Goal: Task Accomplishment & Management: Use online tool/utility

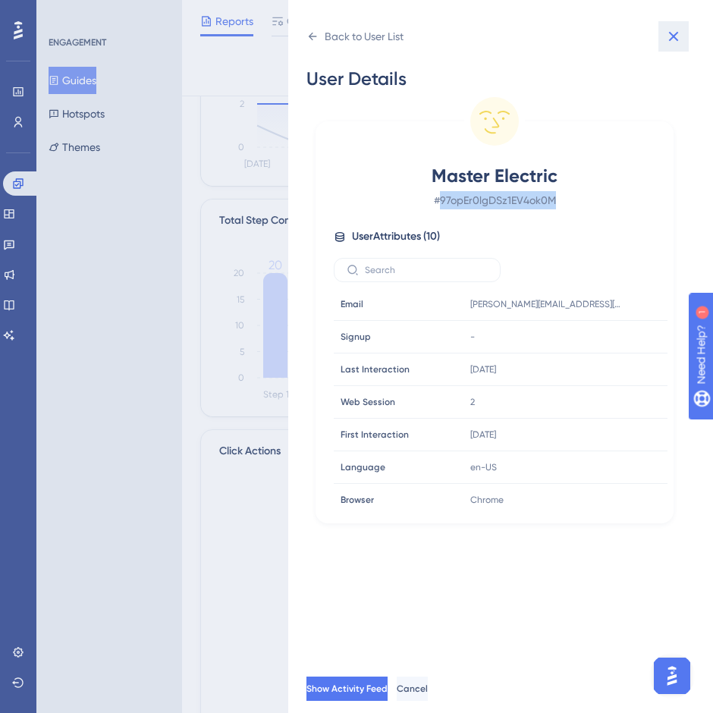
click at [669, 36] on icon at bounding box center [673, 36] width 18 height 18
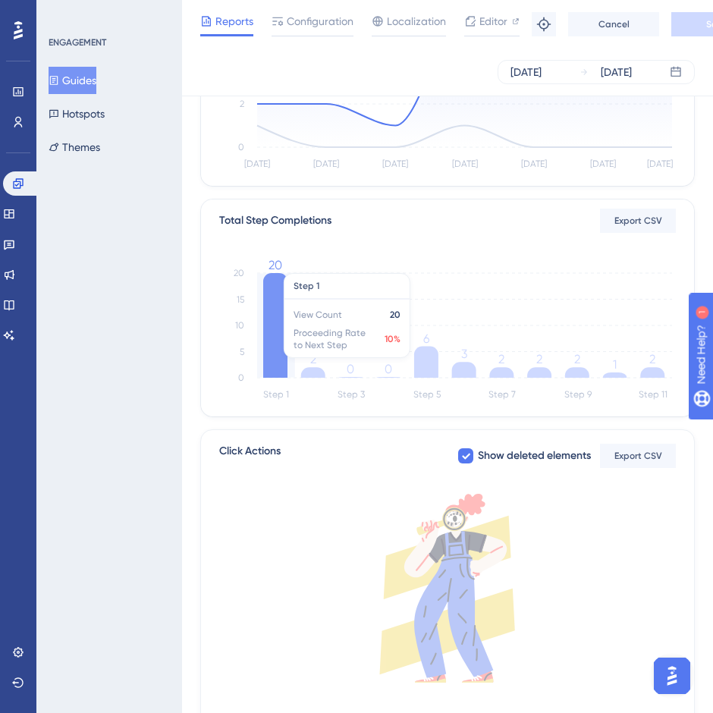
click at [277, 347] on icon at bounding box center [275, 325] width 24 height 105
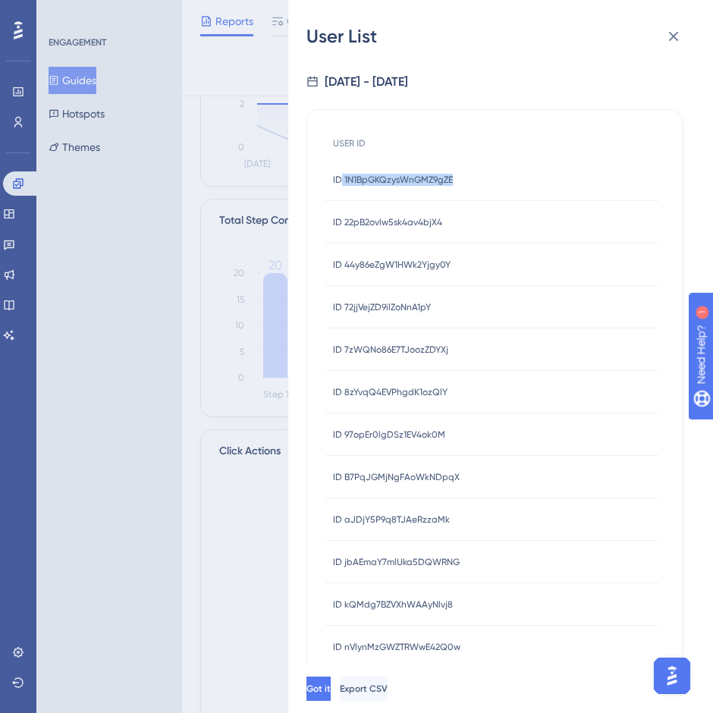
drag, startPoint x: 501, startPoint y: 178, endPoint x: 342, endPoint y: 182, distance: 159.3
click at [342, 182] on div "ID 1N1BpGKQzysWnGMZ9gZE ID 1N1BpGKQzysWnGMZ9gZE" at bounding box center [491, 179] width 333 height 42
click at [354, 177] on span "ID 1N1BpGKQzysWnGMZ9gZE" at bounding box center [393, 180] width 120 height 12
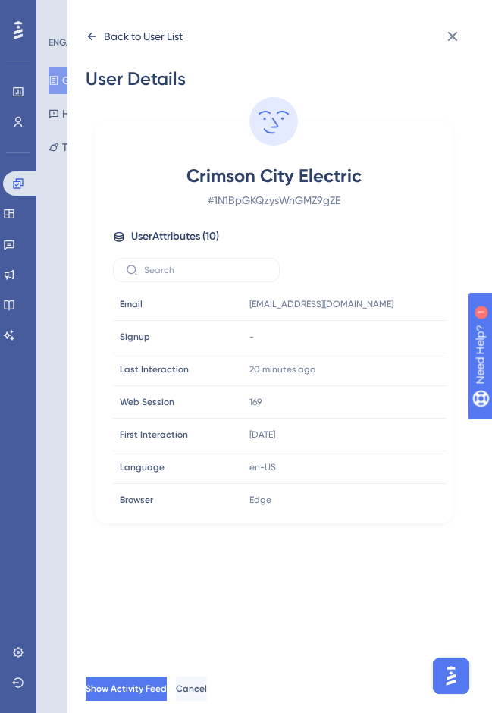
click at [161, 35] on div "Back to User List" at bounding box center [143, 36] width 79 height 18
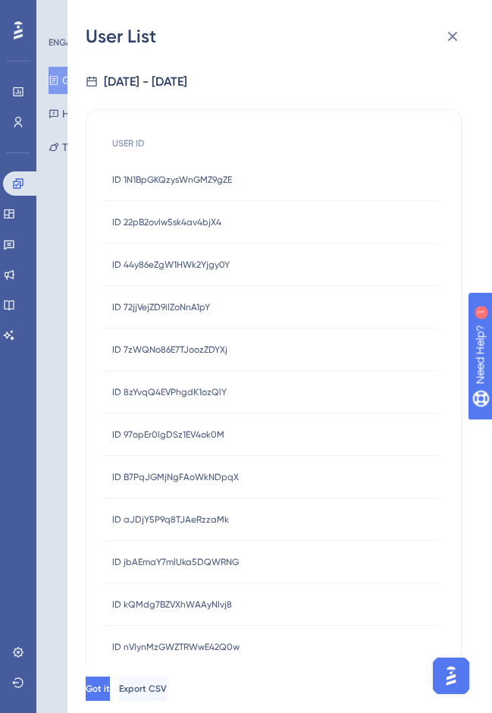
click at [177, 224] on span "ID 22pB2ovlw5sk4av4bjX4" at bounding box center [166, 222] width 109 height 12
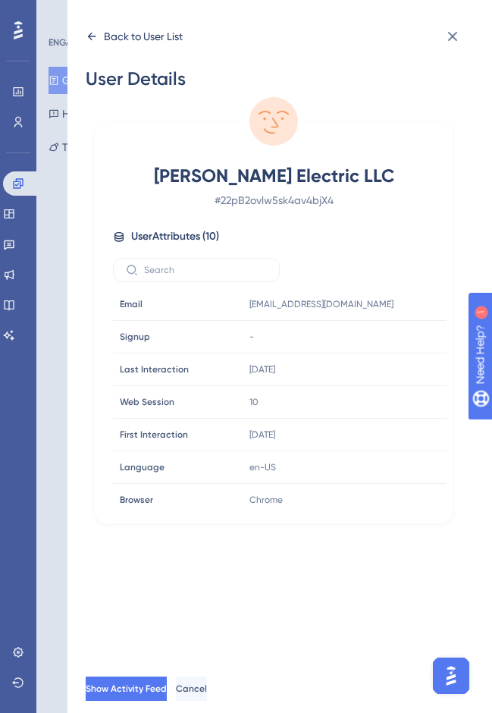
click at [92, 35] on icon at bounding box center [92, 36] width 12 height 12
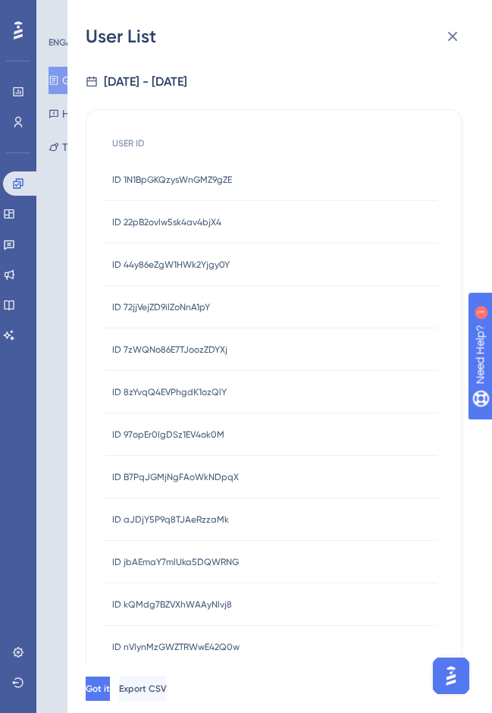
click at [152, 263] on span "ID 44y86eZgW1HWk2Yjgy0Y" at bounding box center [171, 265] width 118 height 12
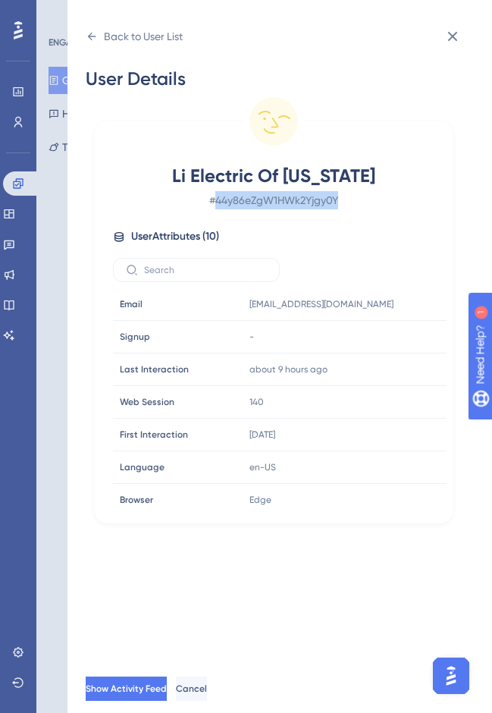
drag, startPoint x: 328, startPoint y: 199, endPoint x: 215, endPoint y: 202, distance: 113.7
click at [215, 202] on span "# 44y86eZgW1HWk2Yjgy0Y" at bounding box center [273, 200] width 267 height 18
copy span "44y86eZgW1HWk2Yjgy0Y"
click at [90, 36] on icon at bounding box center [92, 36] width 12 height 12
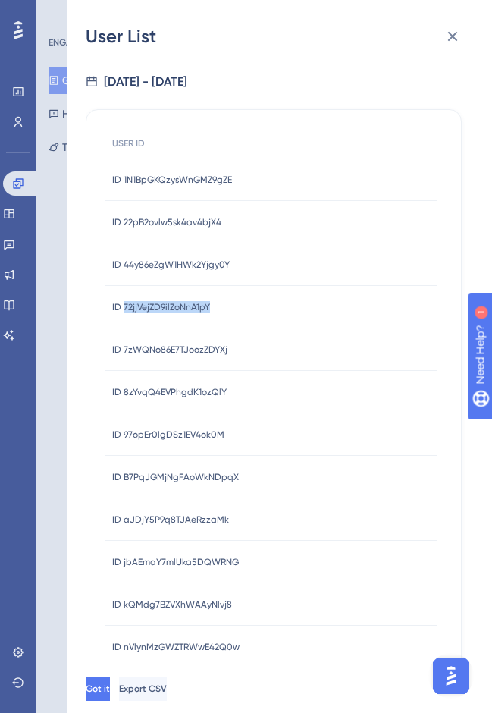
drag, startPoint x: 230, startPoint y: 312, endPoint x: 123, endPoint y: 308, distance: 107.7
click at [123, 308] on div "ID 72jjVejZD9ilZoNnA1pY ID 72jjVejZD9ilZoNnA1pY" at bounding box center [271, 307] width 333 height 42
copy span "72jjVejZD9ilZoNnA1pY"
click at [309, 309] on div "ID 72jjVejZD9ilZoNnA1pY ID 72jjVejZD9ilZoNnA1pY" at bounding box center [271, 307] width 333 height 42
click at [199, 306] on span "ID 72jjVejZD9ilZoNnA1pY" at bounding box center [161, 307] width 98 height 12
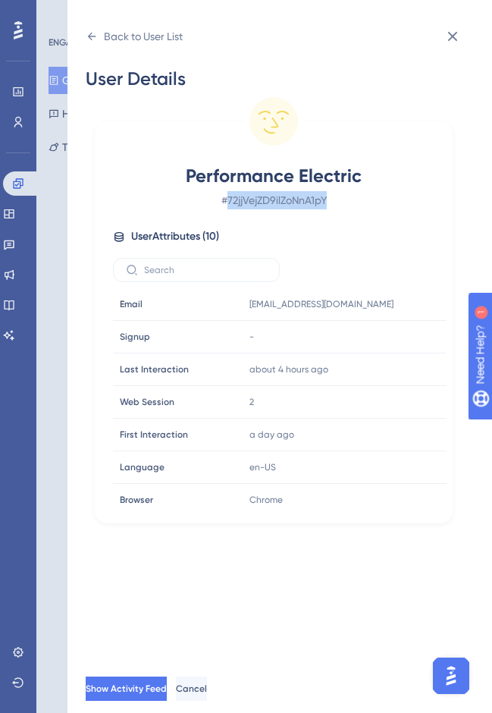
drag, startPoint x: 346, startPoint y: 197, endPoint x: 224, endPoint y: 202, distance: 122.1
click at [224, 202] on span "# 72jjVejZD9ilZoNnA1pY" at bounding box center [273, 200] width 267 height 18
copy span "72jjVejZD9ilZoNnA1pY"
click at [86, 39] on icon at bounding box center [92, 36] width 12 height 12
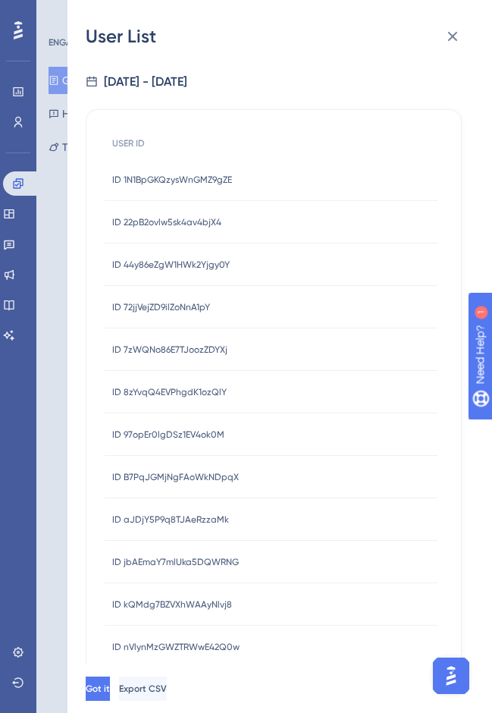
click at [177, 351] on span "ID 7zWQNo86E7TJoozZDYXj" at bounding box center [169, 349] width 115 height 12
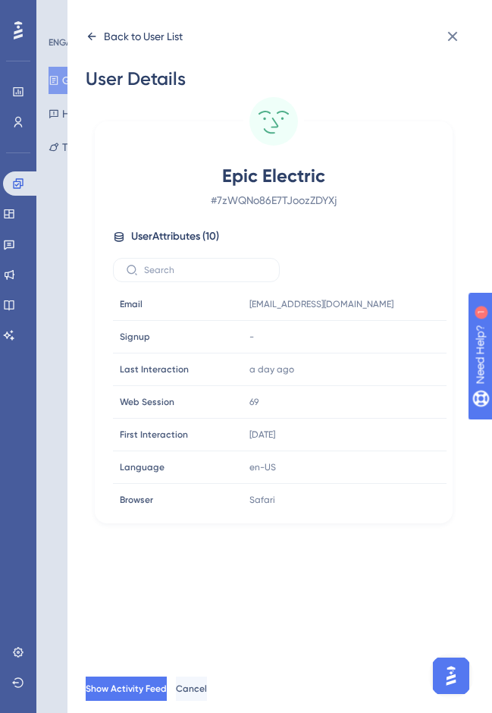
click at [92, 38] on icon at bounding box center [92, 36] width 12 height 12
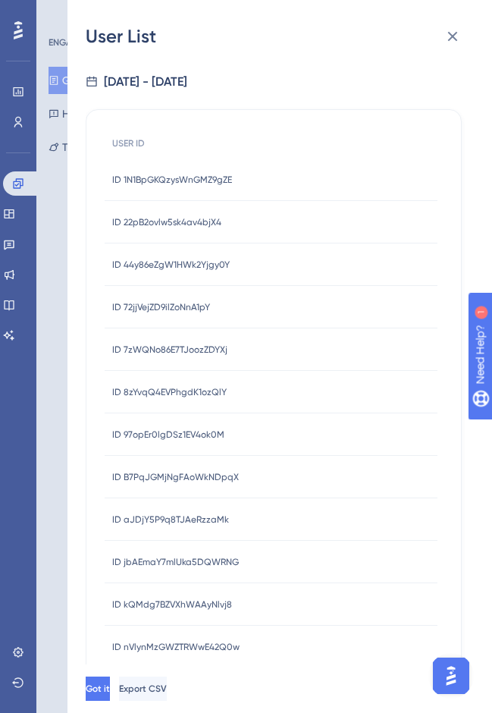
click at [161, 393] on span "ID 8zYvqQ4EVPhgdK1ozQlY" at bounding box center [169, 392] width 114 height 12
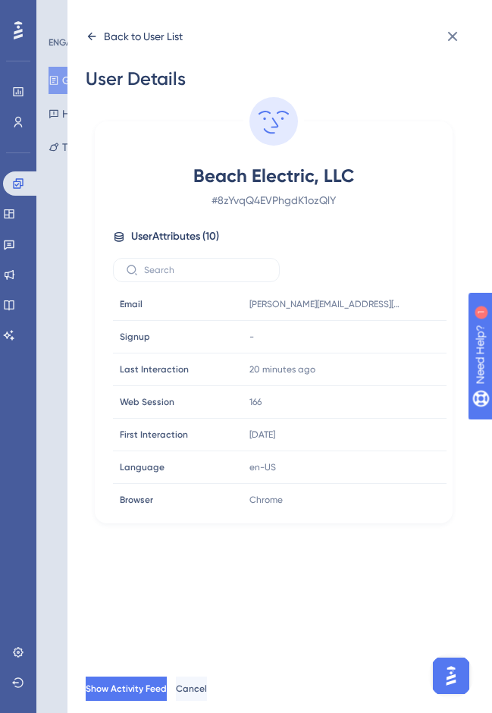
click at [92, 36] on icon at bounding box center [92, 36] width 12 height 12
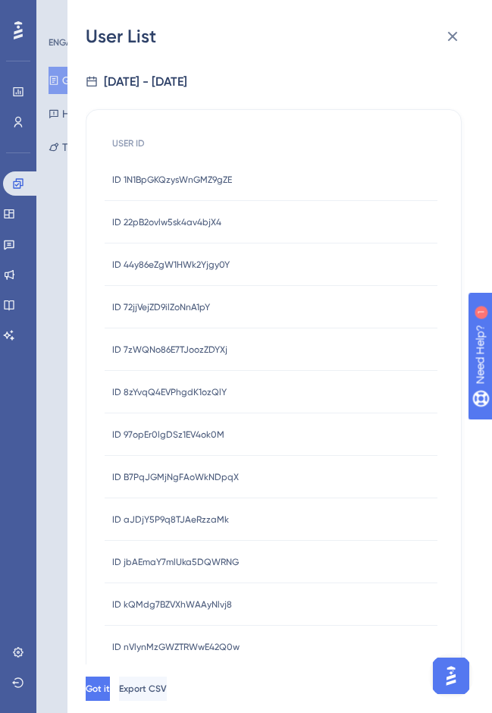
click at [178, 436] on span "ID 97opEr0lgDSz1EV4ok0M" at bounding box center [168, 434] width 112 height 12
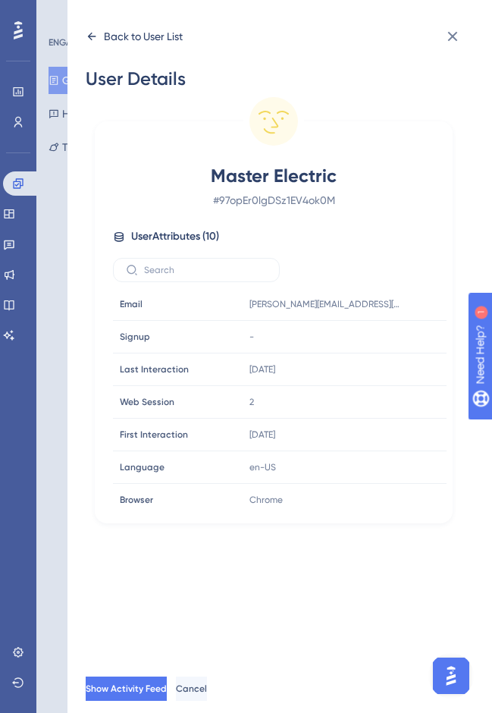
click at [90, 36] on icon at bounding box center [92, 37] width 8 height 8
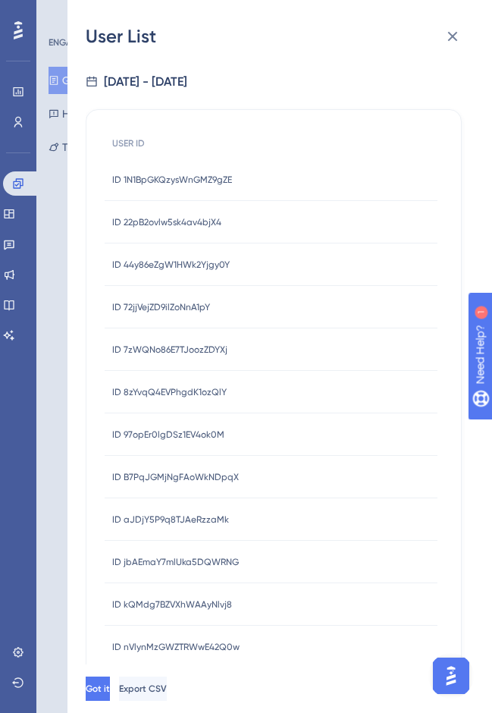
click at [164, 481] on span "ID B7PqJGMjNgFAoWkNDpqX" at bounding box center [175, 477] width 127 height 12
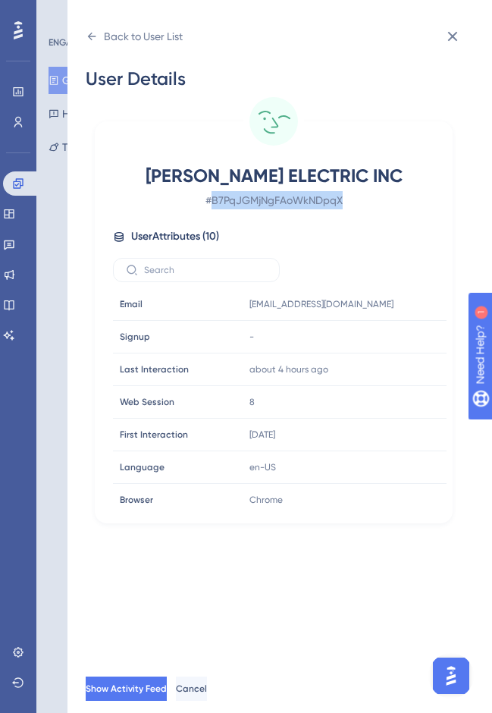
drag, startPoint x: 356, startPoint y: 203, endPoint x: 212, endPoint y: 199, distance: 144.9
click at [212, 199] on span "# B7PqJGMjNgFAoWkNDpqX" at bounding box center [273, 200] width 267 height 18
copy span "B7PqJGMjNgFAoWkNDpqX"
click at [90, 36] on icon at bounding box center [92, 37] width 8 height 8
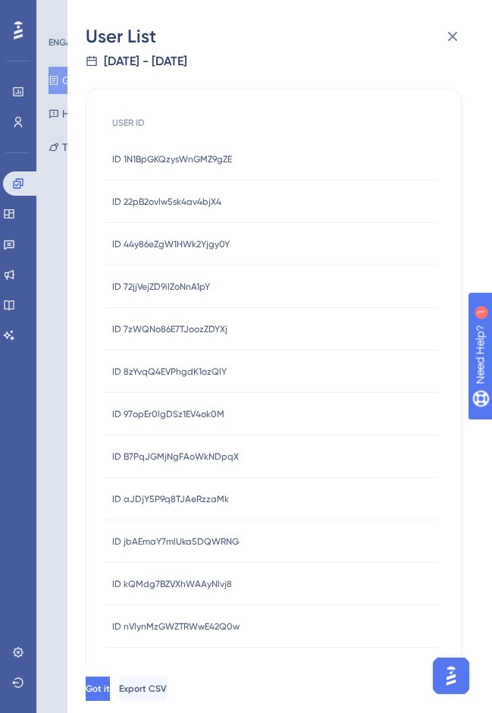
scroll to position [41, 0]
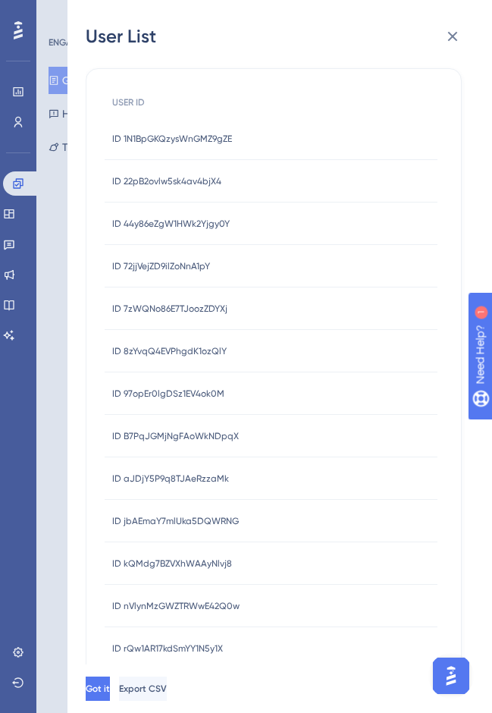
click at [139, 393] on span "ID 97opEr0lgDSz1EV4ok0M" at bounding box center [168, 393] width 112 height 12
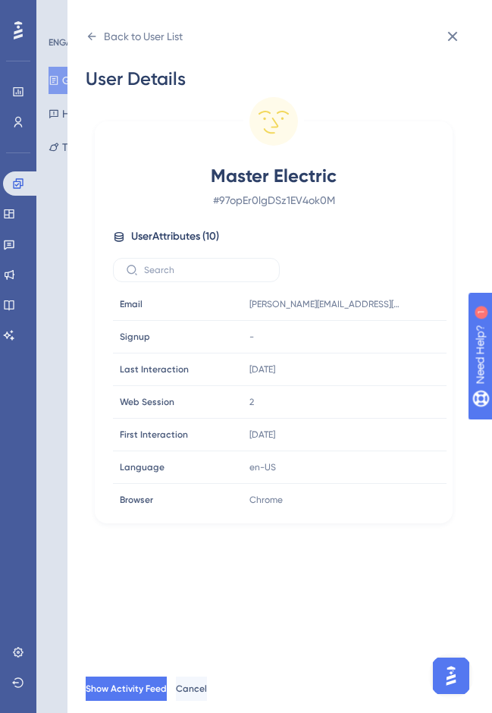
scroll to position [0, 0]
click at [89, 31] on icon at bounding box center [92, 36] width 12 height 12
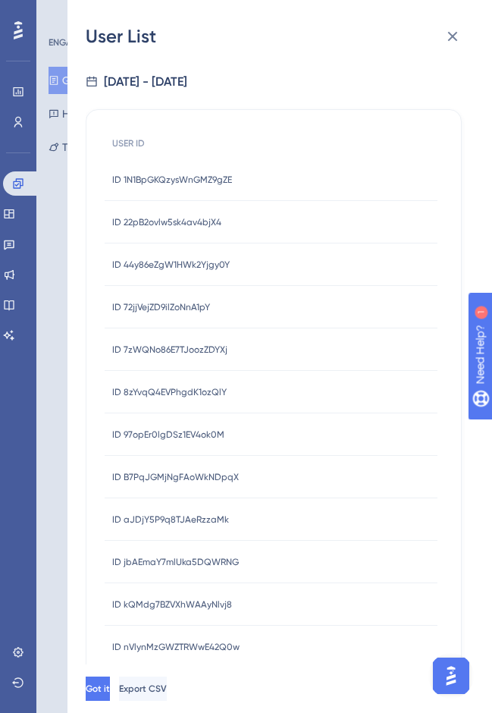
click at [147, 472] on span "ID B7PqJGMjNgFAoWkNDpqX" at bounding box center [175, 477] width 127 height 12
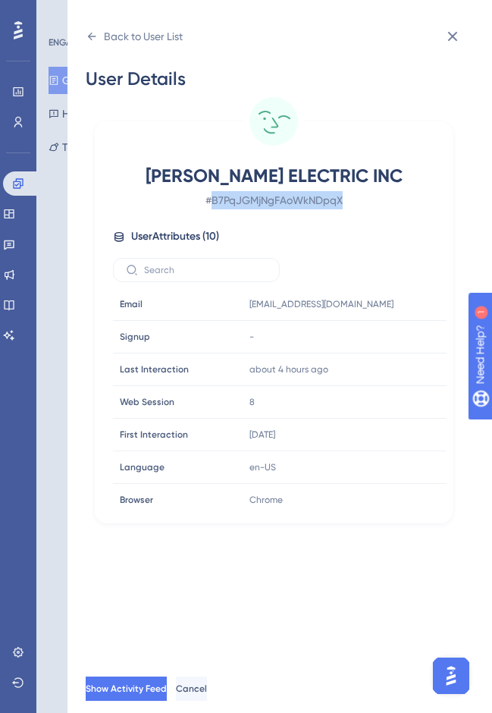
drag, startPoint x: 365, startPoint y: 205, endPoint x: 208, endPoint y: 199, distance: 157.0
click at [208, 199] on span "# B7PqJGMjNgFAoWkNDpqX" at bounding box center [273, 200] width 267 height 18
copy span "B7PqJGMjNgFAoWkNDpqX"
click at [90, 33] on icon at bounding box center [92, 37] width 8 height 8
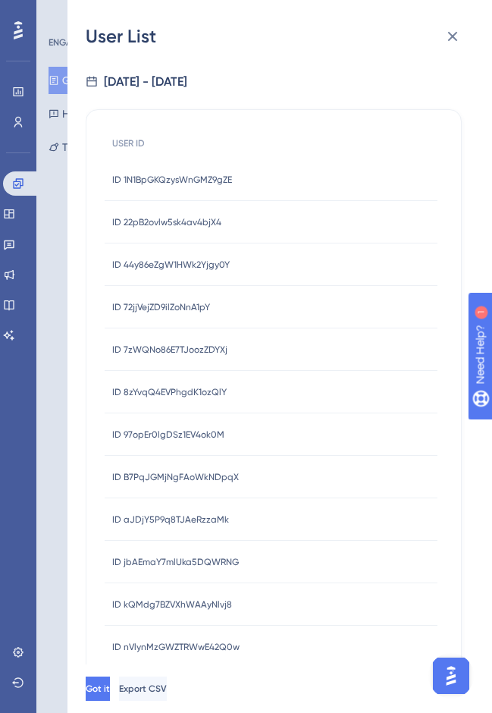
click at [134, 518] on span "ID aJDjY5P9q8TJAeRzzaMk" at bounding box center [170, 519] width 117 height 12
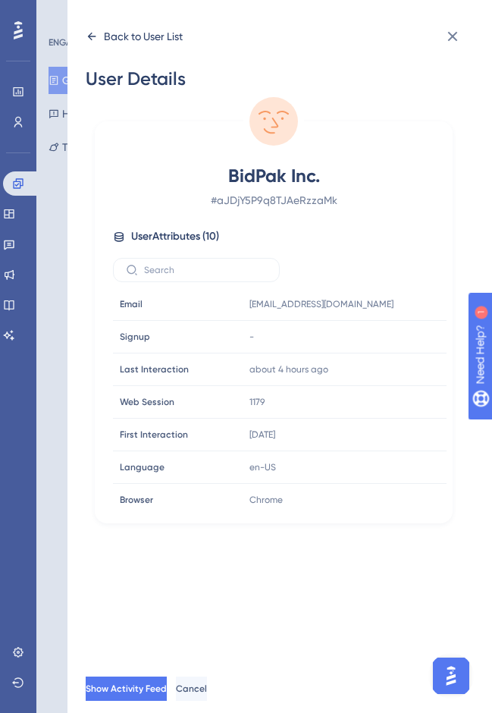
click at [92, 33] on icon at bounding box center [92, 36] width 12 height 12
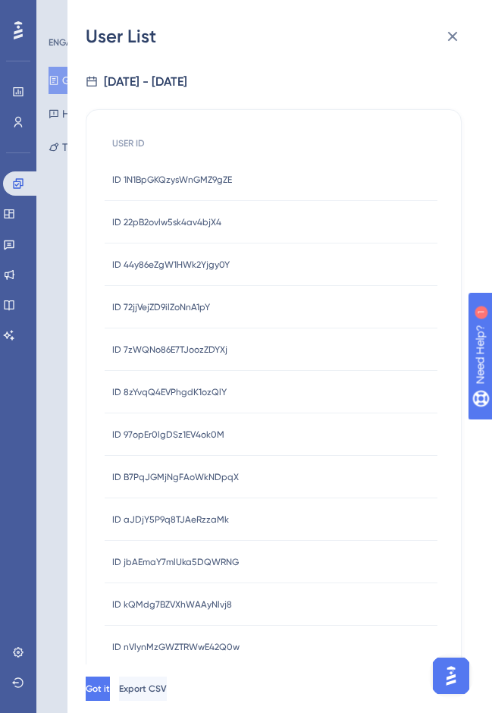
click at [140, 563] on span "ID jbAEmaY7mlUka5DQWRNG" at bounding box center [175, 562] width 127 height 12
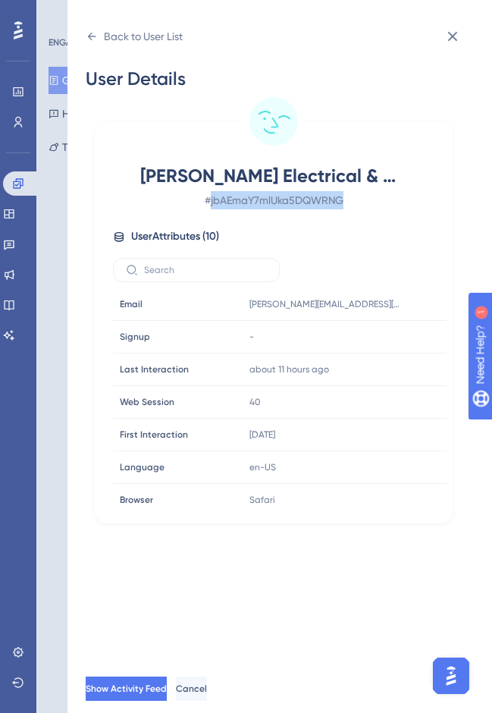
drag, startPoint x: 372, startPoint y: 201, endPoint x: 209, endPoint y: 204, distance: 163.0
click at [209, 204] on span "# jbAEmaY7mlUka5DQWRNG" at bounding box center [273, 200] width 267 height 18
copy span "jbAEmaY7mlUka5DQWRNG"
click at [114, 34] on div "Back to User List" at bounding box center [143, 36] width 79 height 18
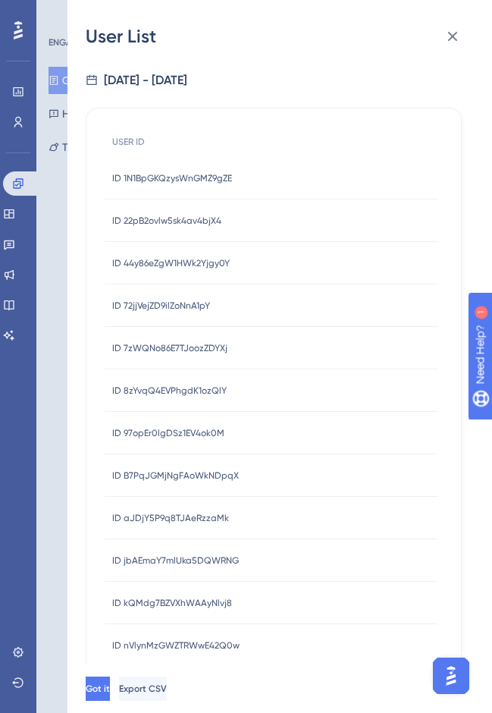
scroll to position [3, 0]
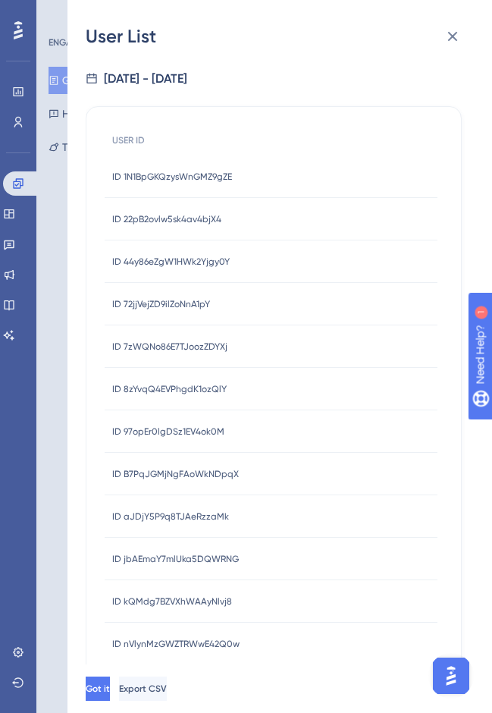
click at [148, 603] on span "ID kQMdg7BZVXhWAAyNlvj8" at bounding box center [172, 601] width 120 height 12
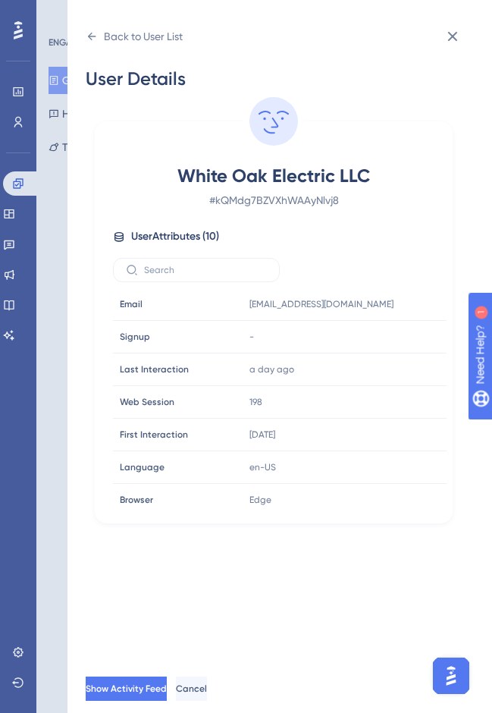
scroll to position [0, 0]
drag, startPoint x: 359, startPoint y: 205, endPoint x: 212, endPoint y: 206, distance: 147.8
click at [212, 206] on span "# kQMdg7BZVXhWAAyNlvj8" at bounding box center [273, 200] width 267 height 18
copy span "kQMdg7BZVXhWAAyNlvj8"
click at [94, 33] on icon at bounding box center [92, 36] width 12 height 12
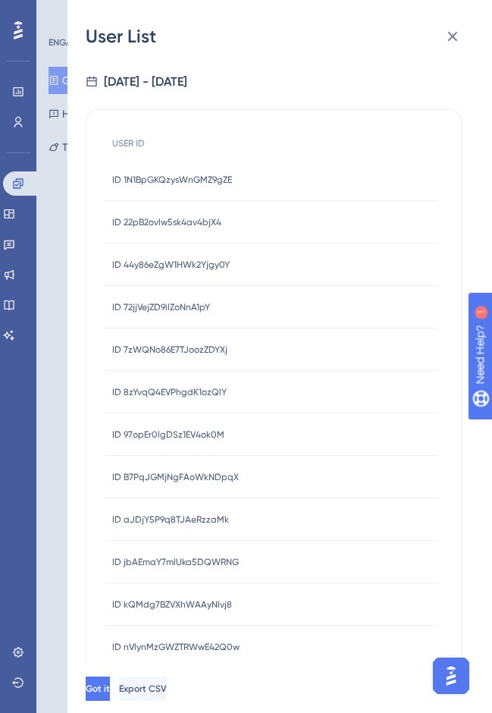
click at [177, 647] on span "ID nVlynMzGWZTRWwE42Q0w" at bounding box center [175, 647] width 127 height 12
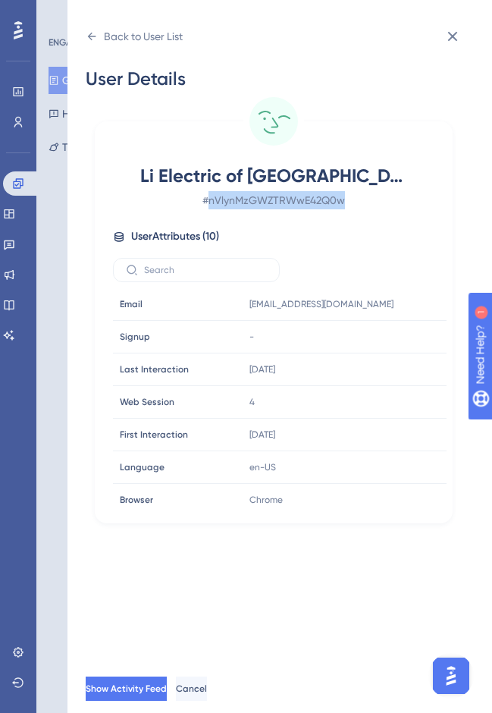
drag, startPoint x: 362, startPoint y: 199, endPoint x: 208, endPoint y: 203, distance: 154.7
click at [208, 203] on span "# nVlynMzGWZTRWwE42Q0w" at bounding box center [273, 200] width 267 height 18
copy span "nVlynMzGWZTRWwE42Q0w"
click at [96, 36] on icon at bounding box center [92, 37] width 8 height 8
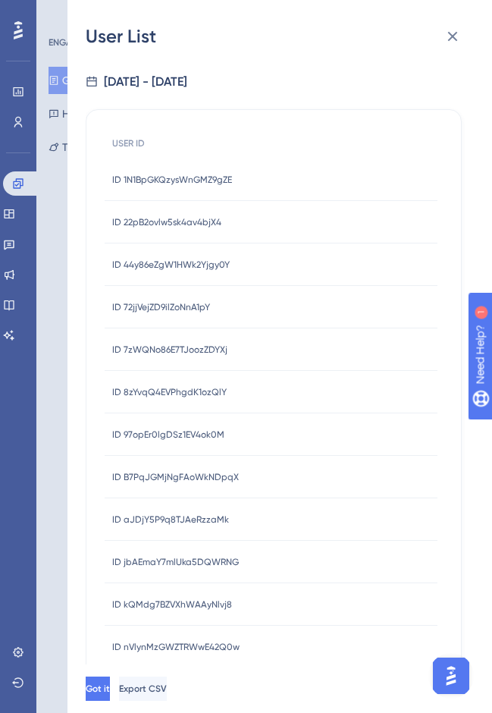
click at [170, 601] on span "ID kQMdg7BZVXhWAAyNlvj8" at bounding box center [172, 604] width 120 height 12
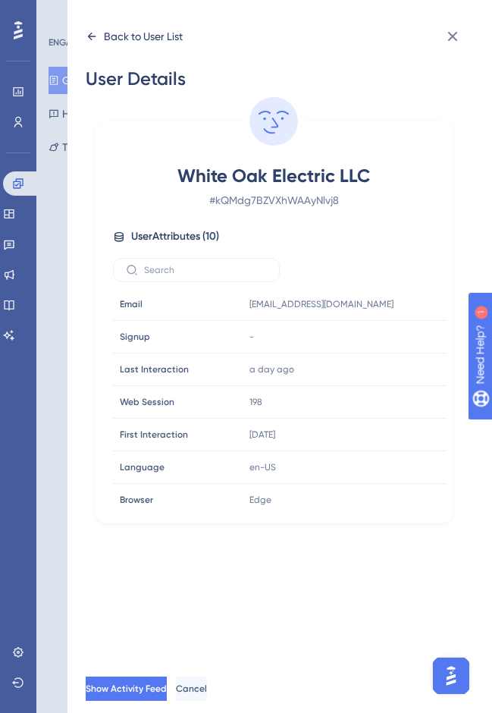
click at [92, 33] on icon at bounding box center [92, 36] width 12 height 12
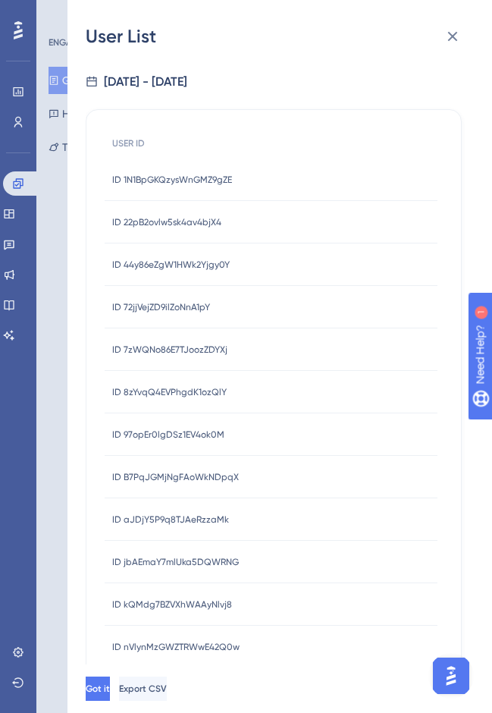
click at [166, 644] on span "ID nVlynMzGWZTRWwE42Q0w" at bounding box center [175, 647] width 127 height 12
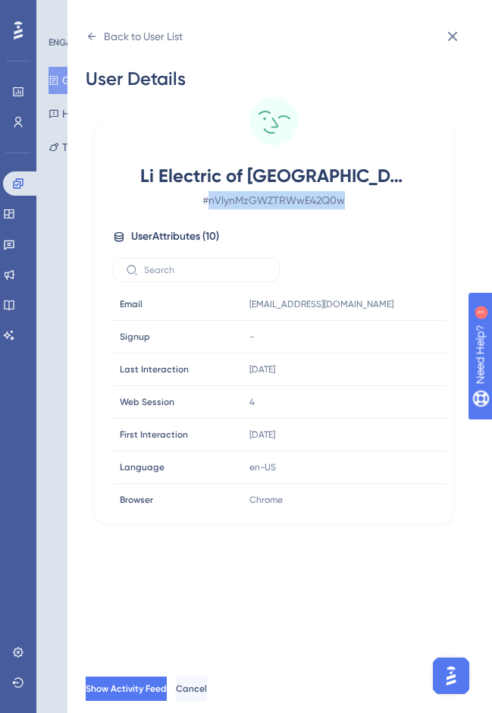
drag, startPoint x: 348, startPoint y: 197, endPoint x: 210, endPoint y: 202, distance: 138.1
click at [210, 202] on span "# nVlynMzGWZTRWwE42Q0w" at bounding box center [273, 200] width 267 height 18
copy span "nVlynMzGWZTRWwE42Q0w"
click at [90, 38] on icon at bounding box center [92, 37] width 8 height 8
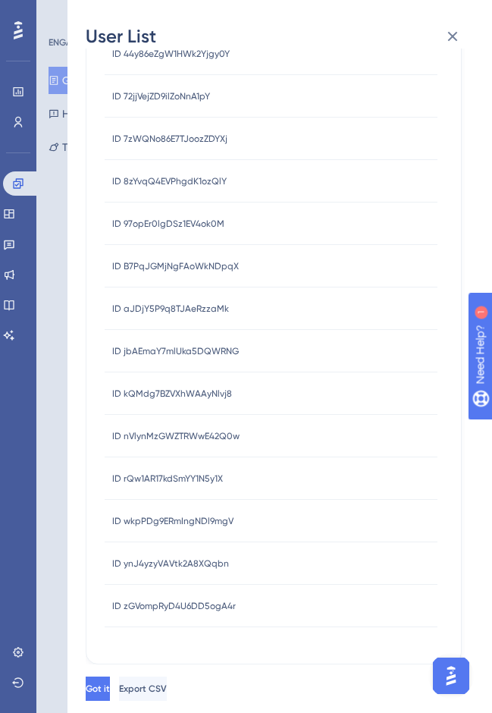
scroll to position [346, 0]
click at [195, 481] on span "ID rQw1AR17kdSmYY1N5y1X" at bounding box center [167, 478] width 111 height 12
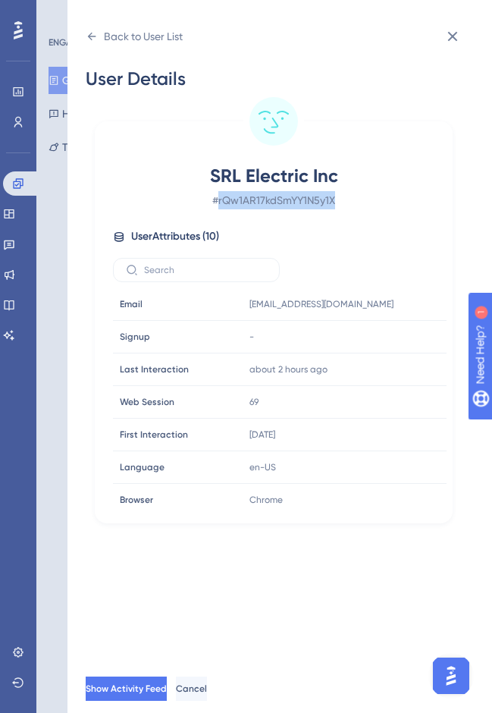
drag, startPoint x: 357, startPoint y: 202, endPoint x: 218, endPoint y: 205, distance: 139.6
click at [218, 205] on span "# rQw1AR17kdSmYY1N5y1X" at bounding box center [273, 200] width 267 height 18
copy span "rQw1AR17kdSmYY1N5y1X"
click at [92, 38] on icon at bounding box center [92, 36] width 12 height 12
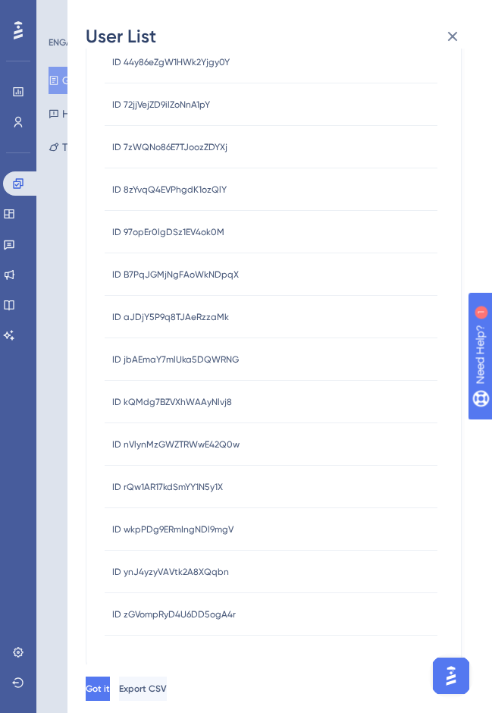
scroll to position [211, 0]
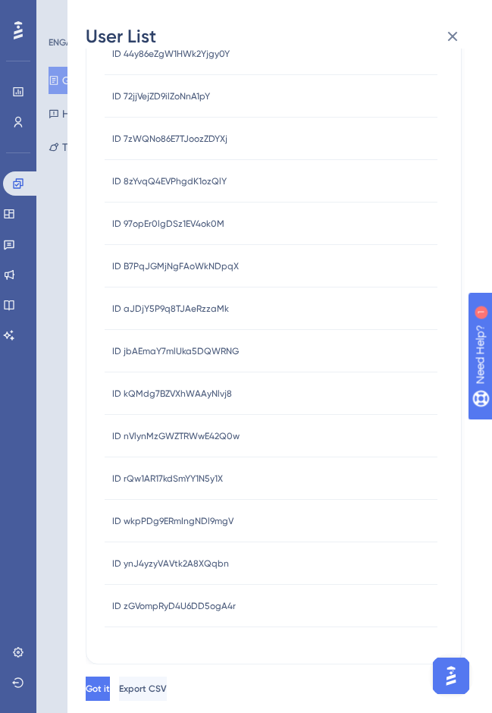
click at [157, 519] on span "ID wkpPDg9ERmIngNDl9mgV" at bounding box center [172, 521] width 121 height 12
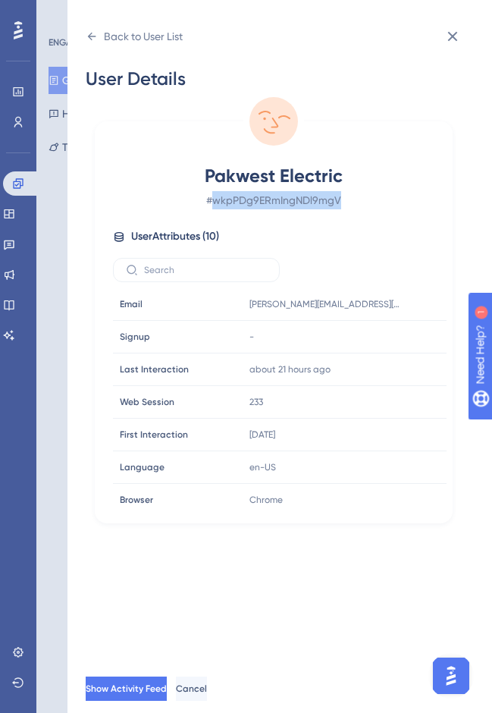
drag, startPoint x: 344, startPoint y: 199, endPoint x: 212, endPoint y: 204, distance: 132.8
click at [212, 204] on span "# wkpPDg9ERmIngNDl9mgV" at bounding box center [273, 200] width 267 height 18
click at [87, 40] on icon at bounding box center [92, 36] width 12 height 12
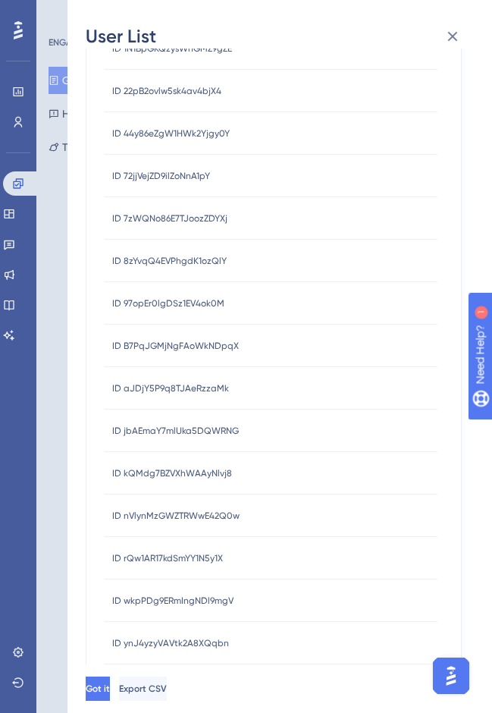
scroll to position [211, 0]
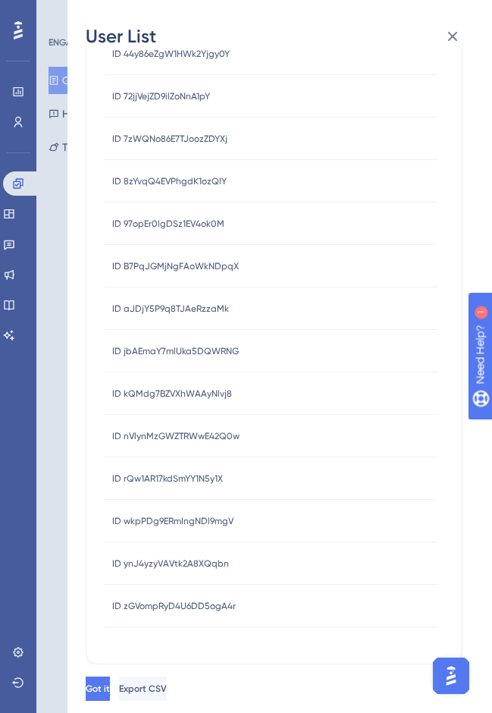
click at [162, 562] on span "ID ynJ4yzyVAVtk2A8XQqbn" at bounding box center [170, 563] width 117 height 12
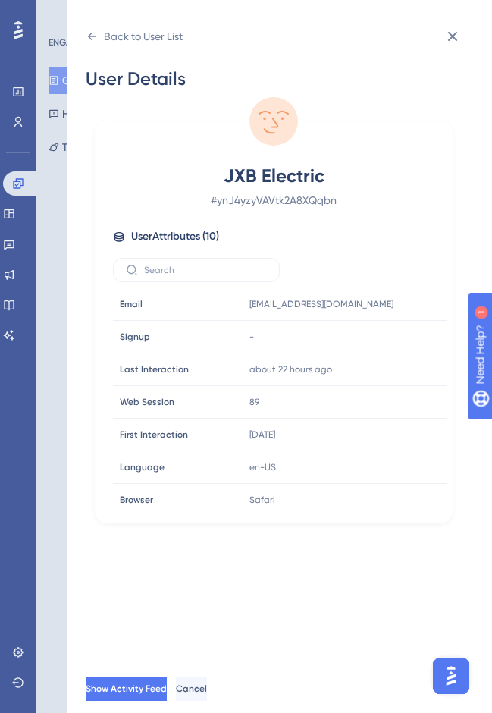
scroll to position [0, 0]
drag, startPoint x: 299, startPoint y: 205, endPoint x: 215, endPoint y: 205, distance: 84.2
click at [215, 205] on span "# ynJ4yzyVAVtk2A8XQqbn" at bounding box center [273, 200] width 267 height 18
click at [93, 36] on icon at bounding box center [92, 37] width 8 height 8
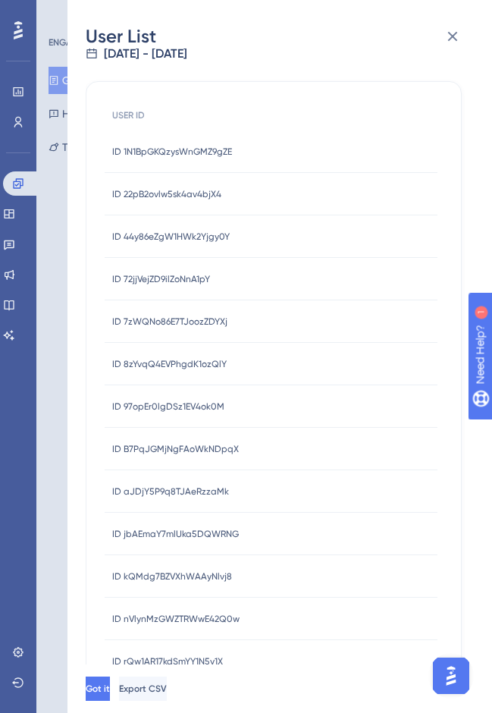
scroll to position [31, 0]
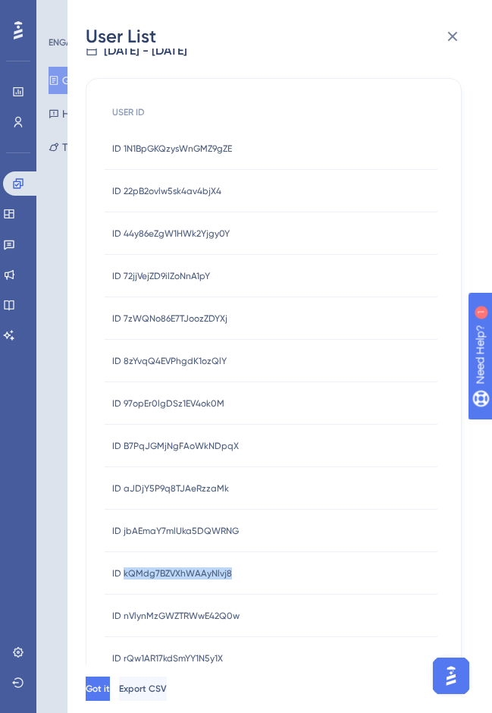
drag, startPoint x: 259, startPoint y: 572, endPoint x: 122, endPoint y: 574, distance: 136.5
click at [122, 574] on div "ID kQMdg7BZVXhWAAyNlvj8 ID kQMdg7BZVXhWAAyNlvj8" at bounding box center [271, 573] width 333 height 42
drag, startPoint x: 224, startPoint y: 620, endPoint x: 123, endPoint y: 618, distance: 101.6
click at [123, 618] on div "ID nVlynMzGWZTRWwE42Q0w ID nVlynMzGWZTRWwE42Q0w" at bounding box center [271, 615] width 333 height 42
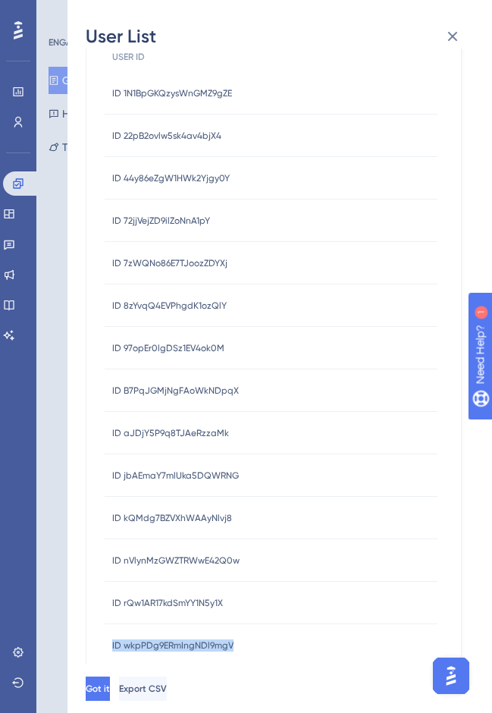
scroll to position [91, 0]
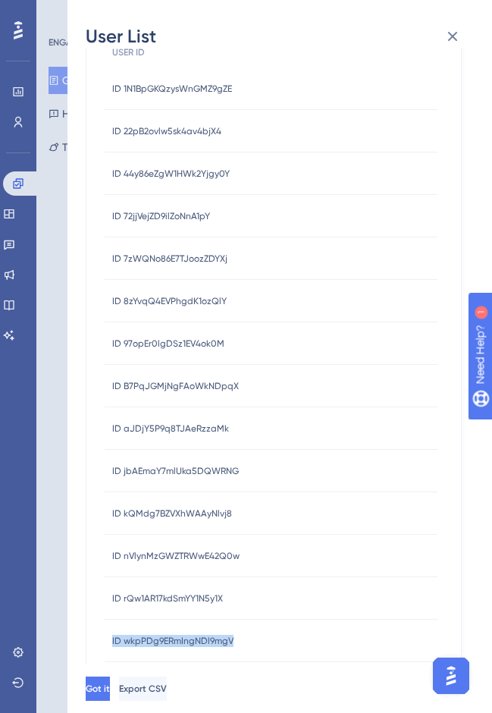
drag, startPoint x: 210, startPoint y: 659, endPoint x: 153, endPoint y: 633, distance: 62.4
click at [146, 650] on div "USER ID ID 1N1BpGKQzysWnGMZ9gZE ID 1N1BpGKQzysWnGMZ9gZE ID 22pB2ovlw5sk4av4bjX4…" at bounding box center [271, 392] width 333 height 710
drag, startPoint x: 250, startPoint y: 597, endPoint x: 123, endPoint y: 600, distance: 127.4
click at [123, 600] on div "ID rQw1AR17kdSmYY1N5y1X ID rQw1AR17kdSmYY1N5y1X" at bounding box center [271, 598] width 333 height 42
drag, startPoint x: 273, startPoint y: 644, endPoint x: 124, endPoint y: 644, distance: 148.6
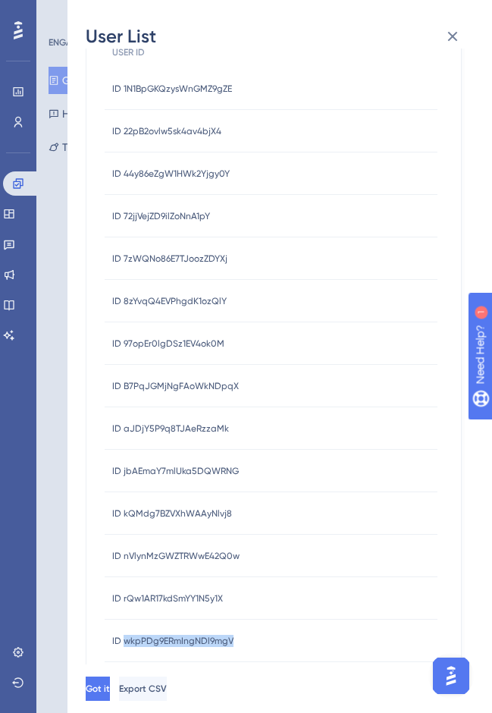
click at [124, 644] on div "ID wkpPDg9ERmIngNDl9mgV ID wkpPDg9ERmIngNDl9mgV" at bounding box center [271, 640] width 333 height 42
click at [174, 642] on span "ID wkpPDg9ERmIngNDl9mgV" at bounding box center [172, 641] width 121 height 12
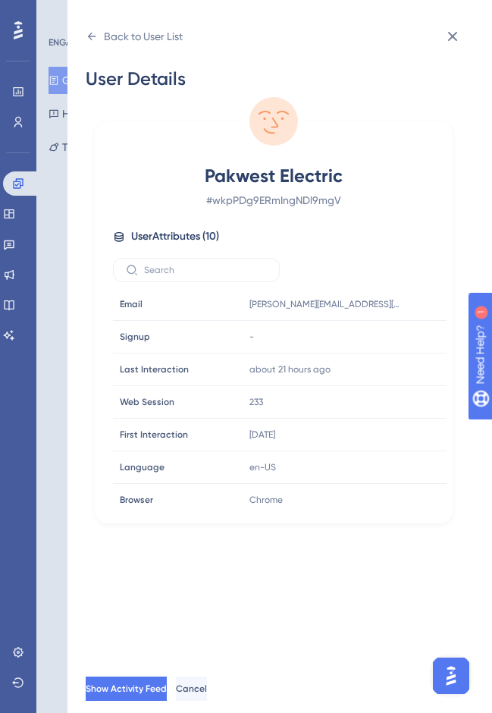
scroll to position [0, 0]
click at [92, 33] on icon at bounding box center [92, 36] width 12 height 12
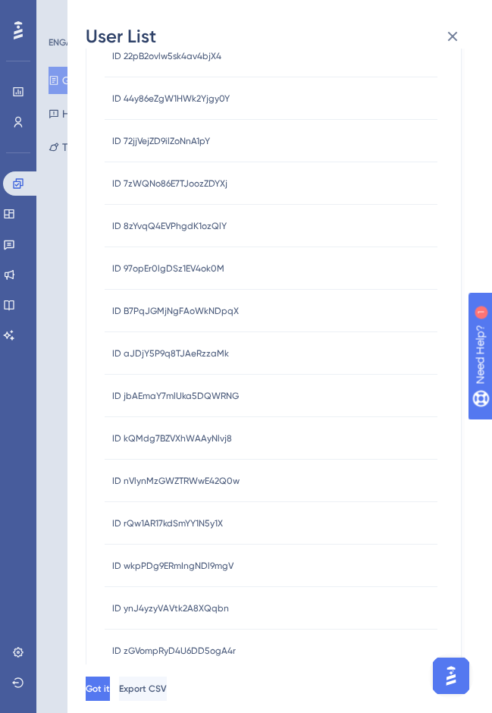
scroll to position [211, 0]
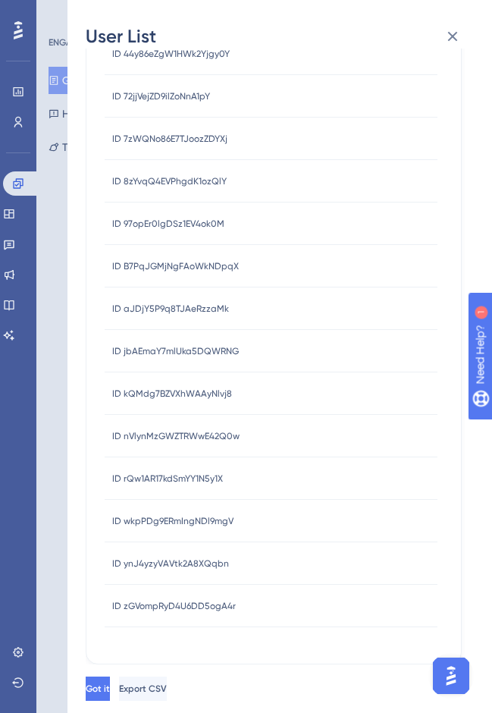
click at [212, 563] on span "ID ynJ4yzyVAVtk2A8XQqbn" at bounding box center [170, 563] width 117 height 12
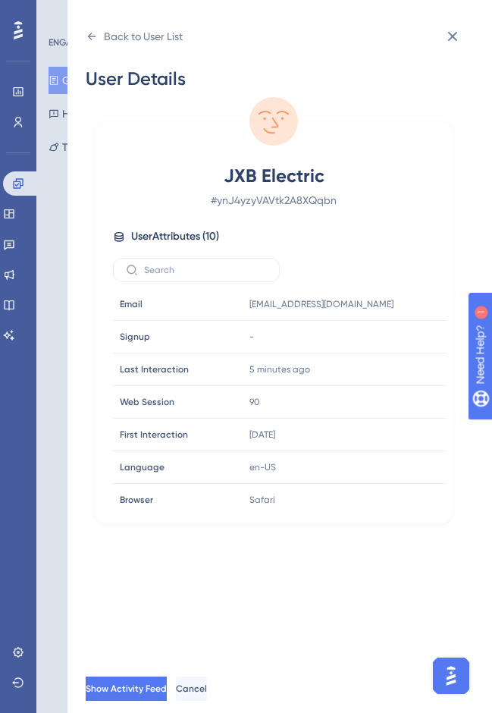
scroll to position [0, 0]
drag, startPoint x: 340, startPoint y: 206, endPoint x: 217, endPoint y: 206, distance: 122.8
click at [217, 206] on span "# ynJ4yzyVAVtk2A8XQqbn" at bounding box center [273, 200] width 267 height 18
click at [89, 33] on icon at bounding box center [92, 36] width 12 height 12
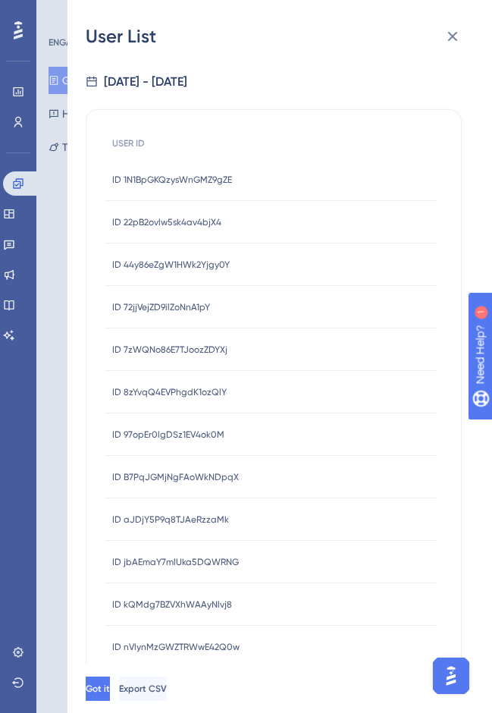
click at [91, 36] on div "User List" at bounding box center [280, 36] width 388 height 24
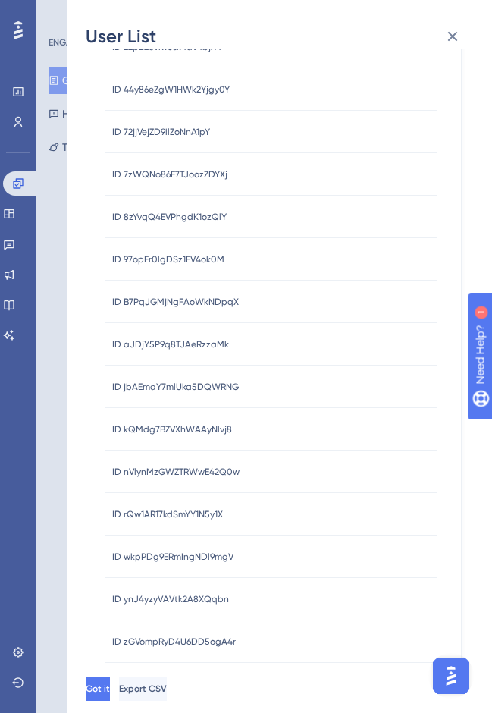
scroll to position [211, 0]
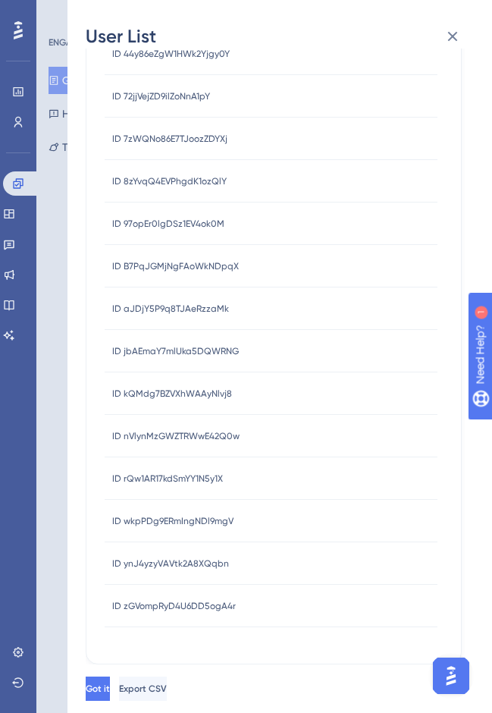
click at [189, 608] on span "ID zGVompRyD4U6DD5ogA4r" at bounding box center [174, 606] width 124 height 12
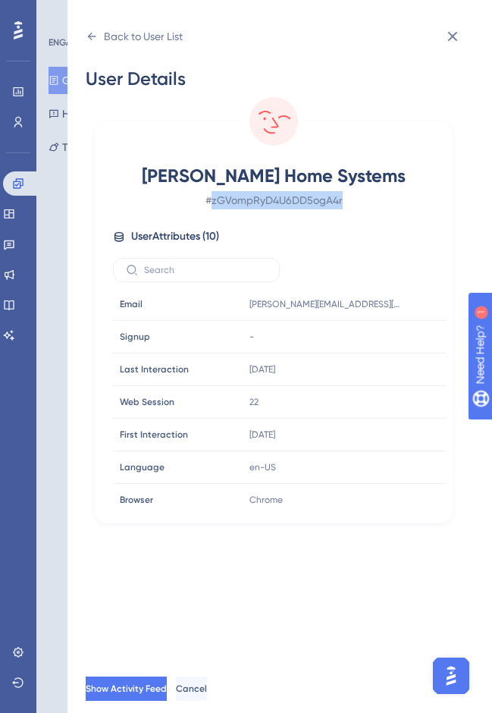
drag, startPoint x: 354, startPoint y: 200, endPoint x: 212, endPoint y: 205, distance: 141.9
click at [212, 205] on span "# zGVompRyD4U6DD5ogA4r" at bounding box center [273, 200] width 267 height 18
click at [92, 35] on icon at bounding box center [92, 36] width 12 height 12
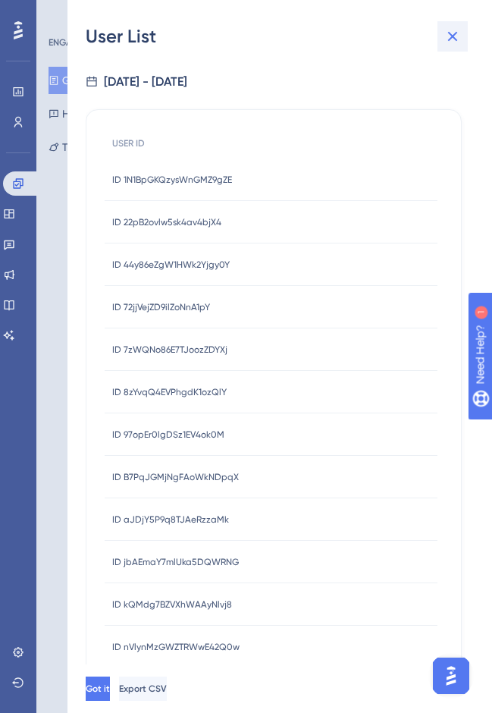
click at [454, 36] on icon at bounding box center [453, 36] width 18 height 18
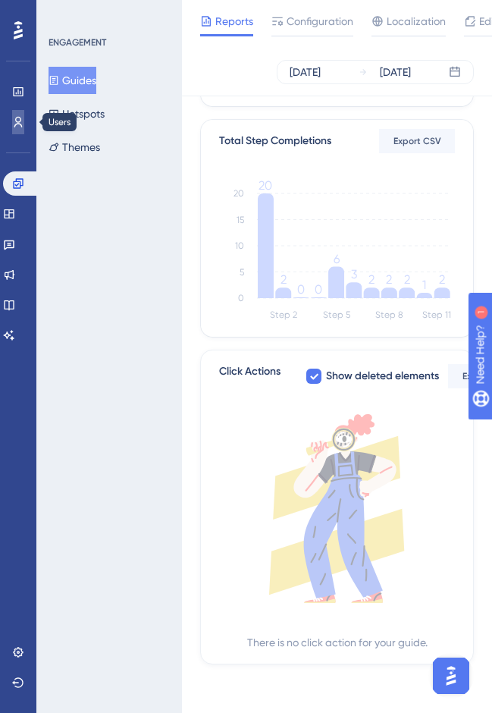
click at [24, 123] on link at bounding box center [18, 122] width 12 height 24
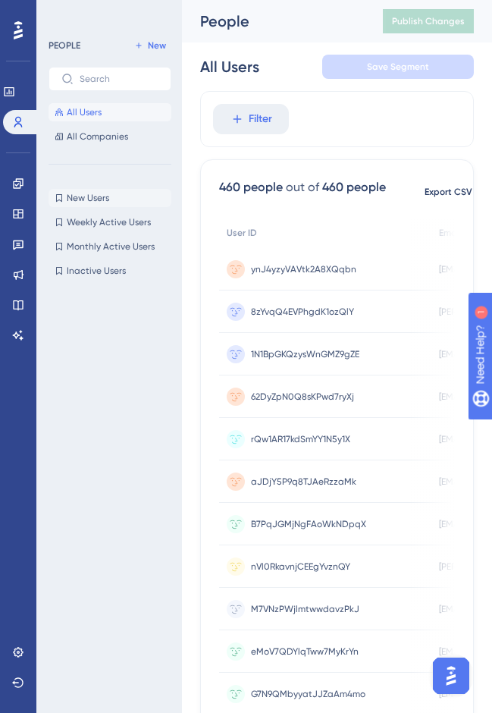
click at [91, 199] on span "New Users" at bounding box center [88, 198] width 42 height 12
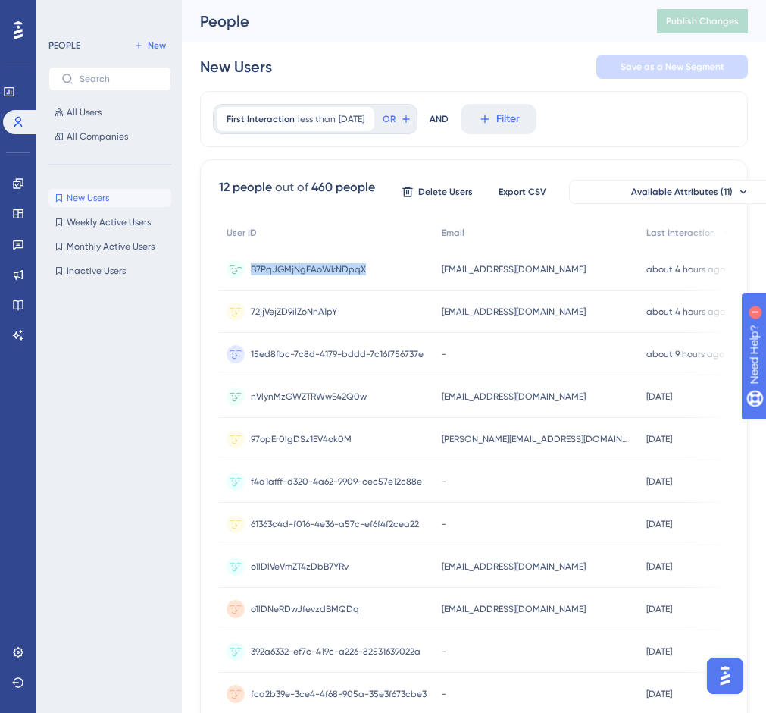
drag, startPoint x: 352, startPoint y: 269, endPoint x: 252, endPoint y: 273, distance: 99.4
click at [252, 273] on div "B7PqJGMjNgFAoWkNDpqX B7PqJGMjNgFAoWkNDpqX" at bounding box center [326, 269] width 215 height 42
drag, startPoint x: 348, startPoint y: 315, endPoint x: 248, endPoint y: 313, distance: 100.1
click at [248, 313] on div "72jjVejZD9ilZoNnA1pY 72jjVejZD9ilZoNnA1pY" at bounding box center [326, 311] width 215 height 42
click at [386, 354] on span "15ed8fbc-7c8d-4179-bddd-7c16f756737e" at bounding box center [337, 354] width 173 height 12
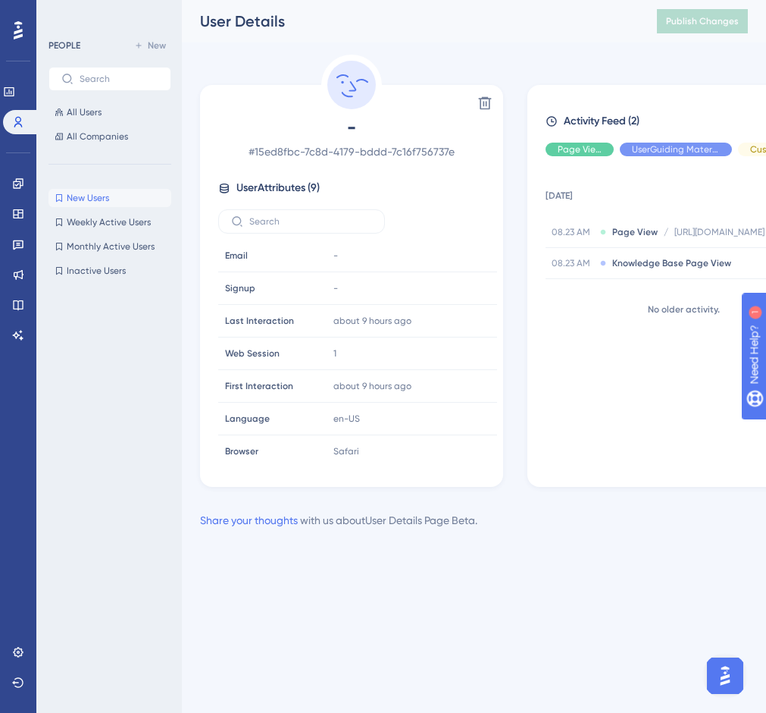
click at [284, 190] on span "User Attributes ( 9 )" at bounding box center [278, 188] width 83 height 18
click at [229, 187] on icon at bounding box center [224, 188] width 12 height 12
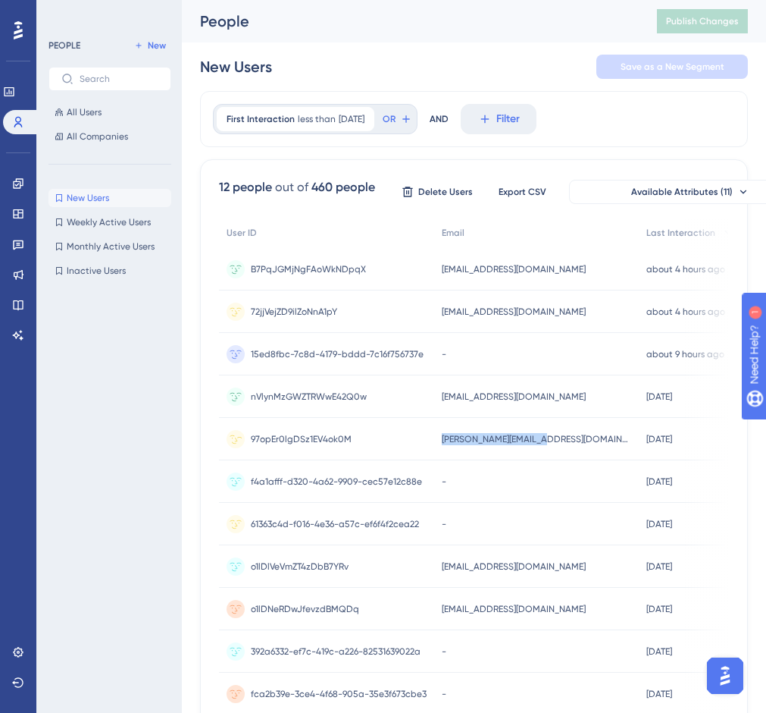
drag, startPoint x: 551, startPoint y: 444, endPoint x: 442, endPoint y: 440, distance: 109.2
click at [442, 440] on div "[PERSON_NAME][EMAIL_ADDRESS][DOMAIN_NAME] [PERSON_NAME][EMAIL_ADDRESS][DOMAIN_N…" at bounding box center [536, 439] width 205 height 42
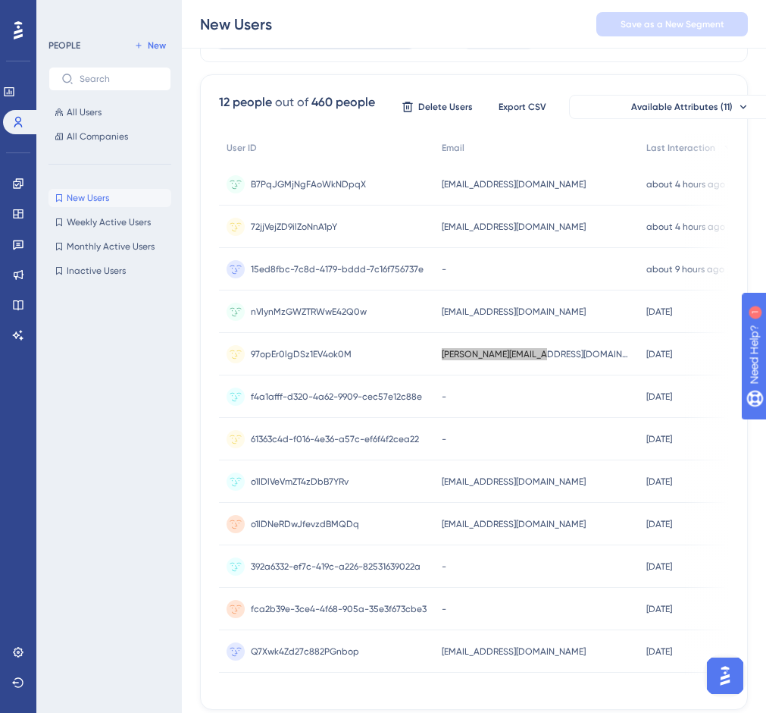
scroll to position [95, 0]
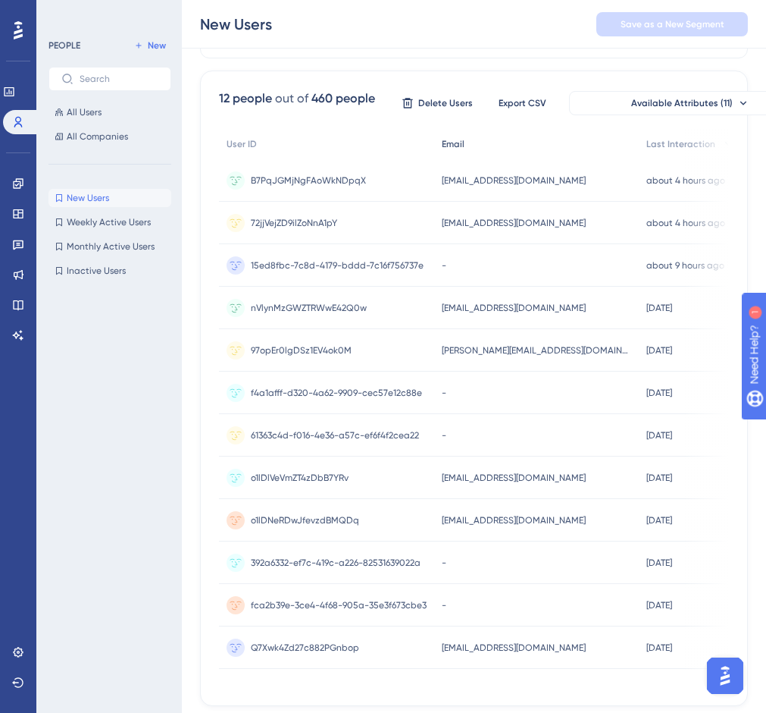
click at [450, 144] on span "Email" at bounding box center [453, 144] width 23 height 12
click at [448, 143] on span "Email" at bounding box center [453, 144] width 23 height 12
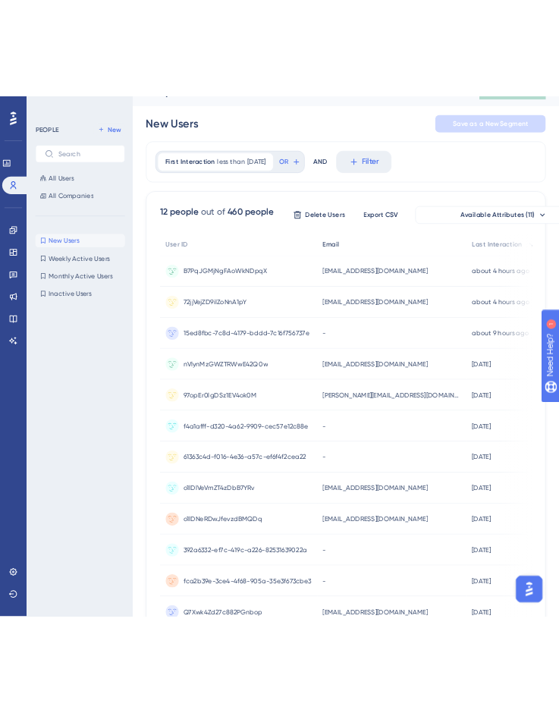
scroll to position [0, 0]
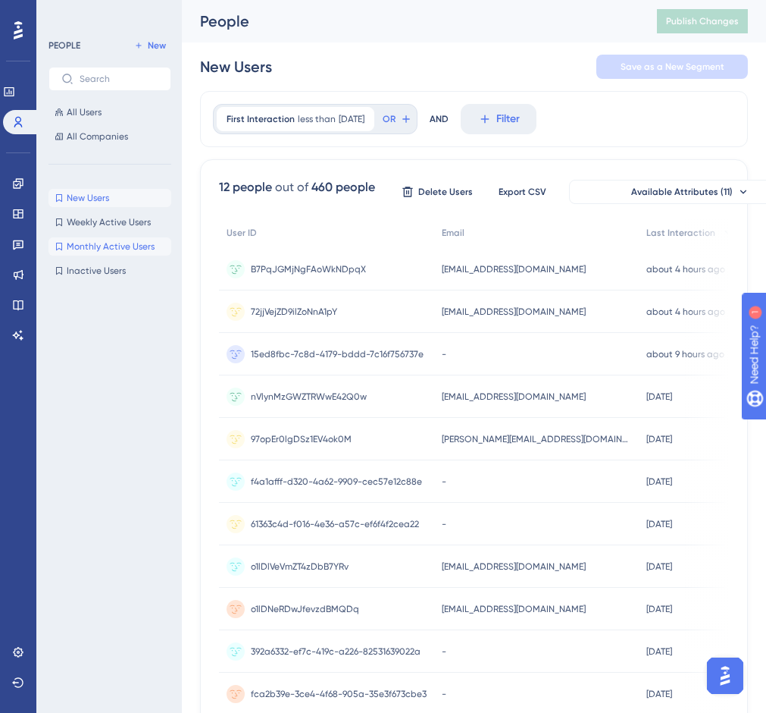
click at [84, 246] on span "Monthly Active Users" at bounding box center [111, 246] width 88 height 12
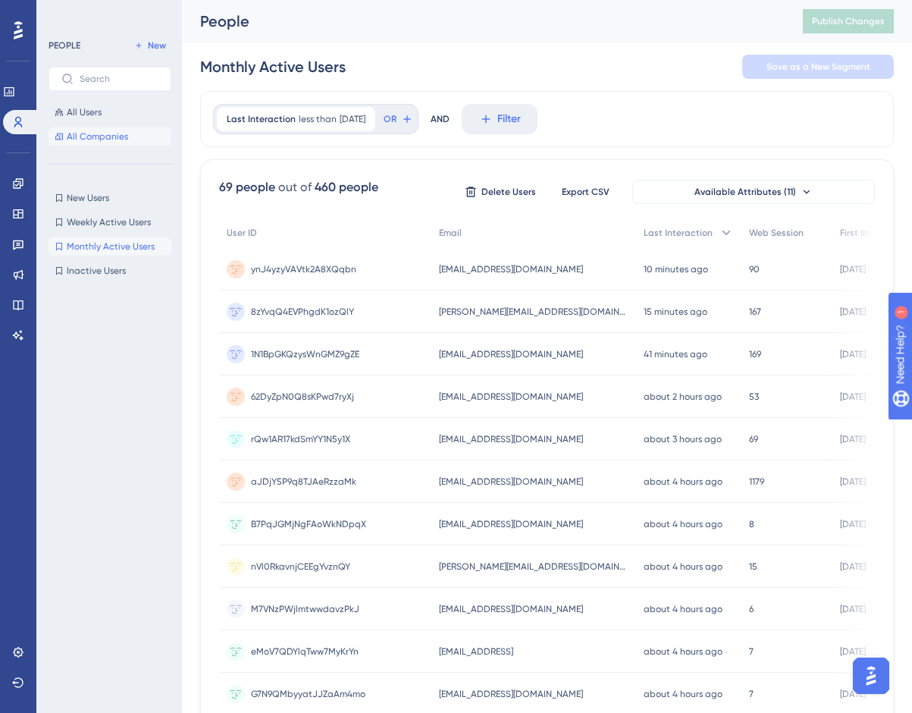
click at [80, 133] on span "All Companies" at bounding box center [97, 136] width 61 height 12
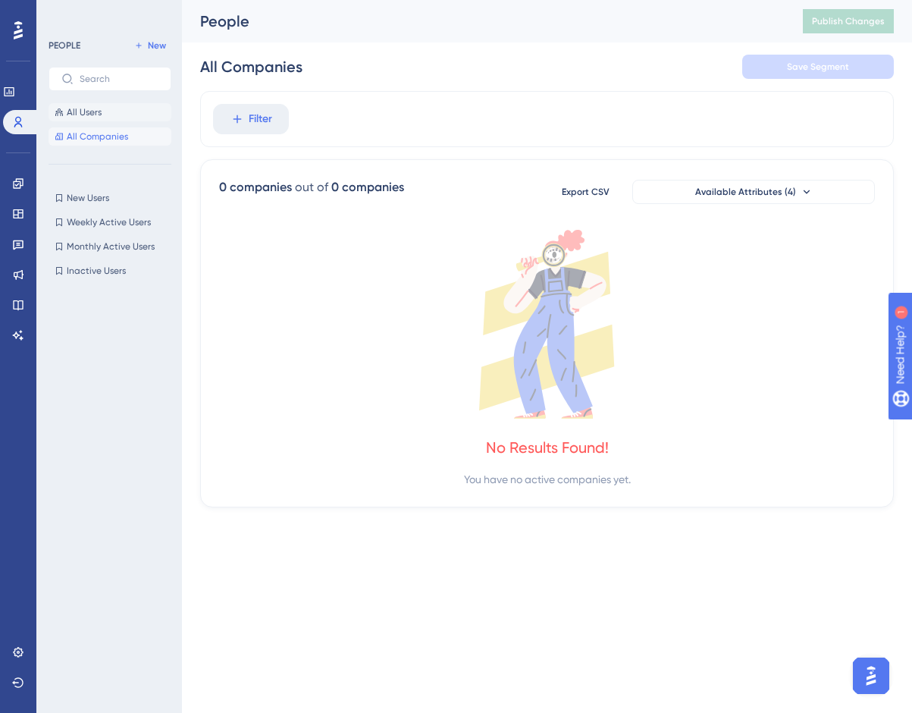
click at [92, 113] on span "All Users" at bounding box center [84, 112] width 35 height 12
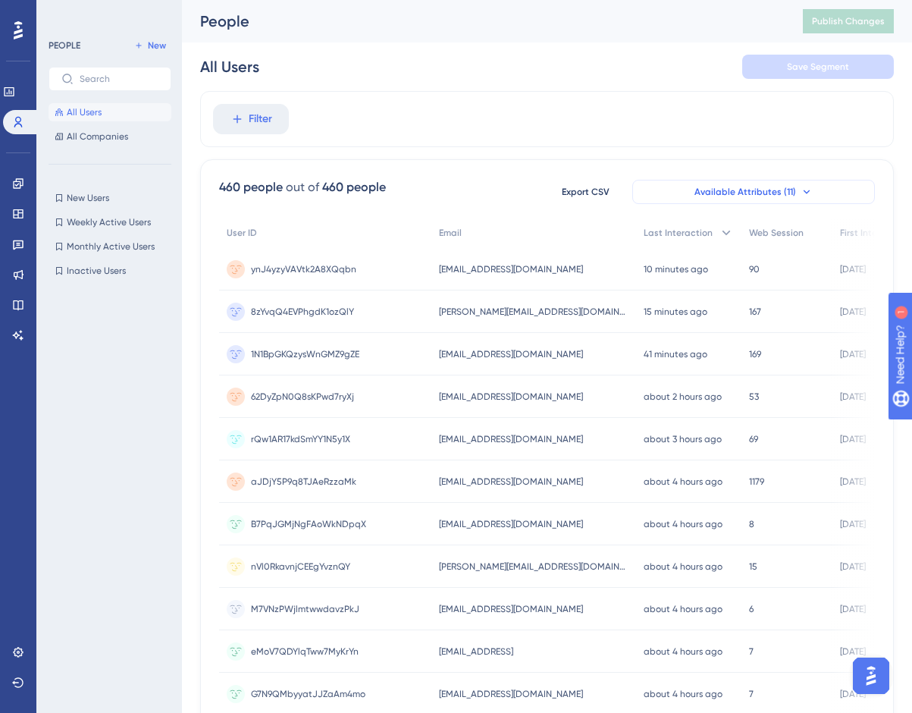
click at [712, 192] on span "Available Attributes (11)" at bounding box center [745, 192] width 102 height 12
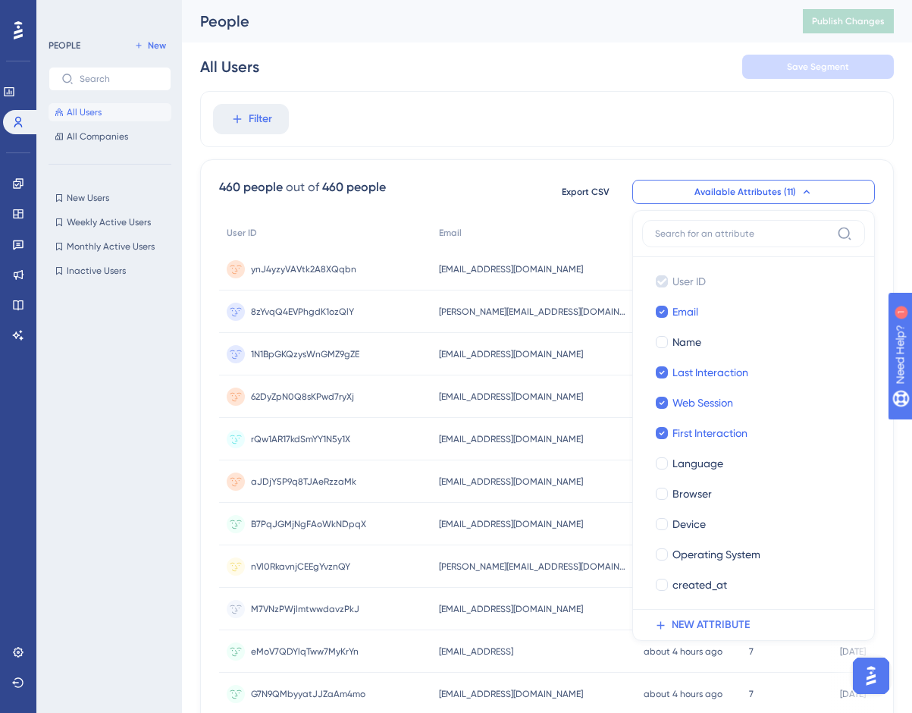
scroll to position [69, 0]
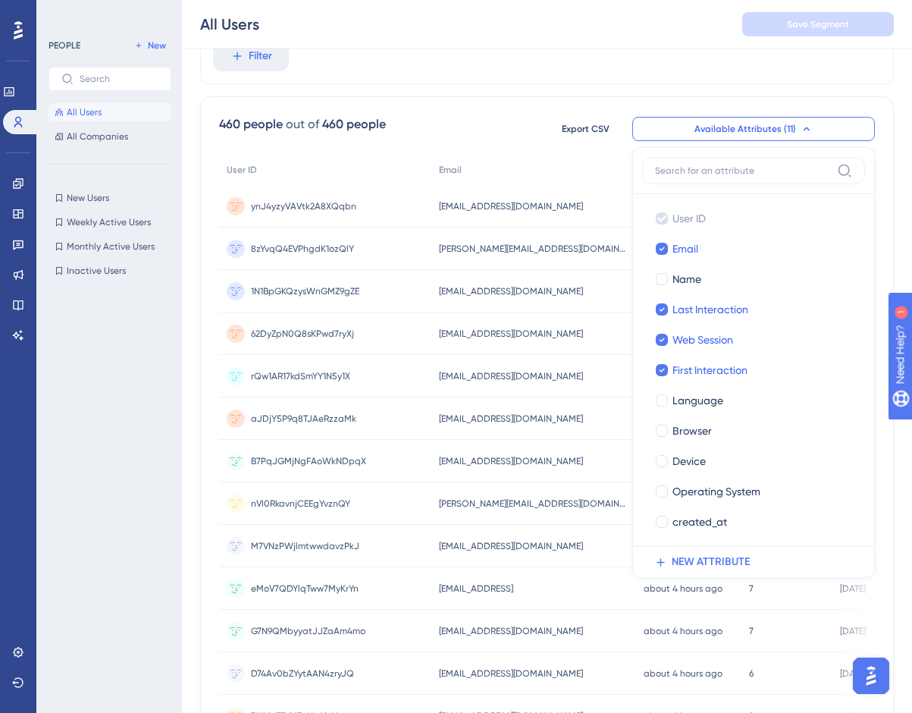
click at [500, 139] on div "460 people out of 460 people Export CSV Available Attributes (11) User ID User …" at bounding box center [547, 128] width 656 height 27
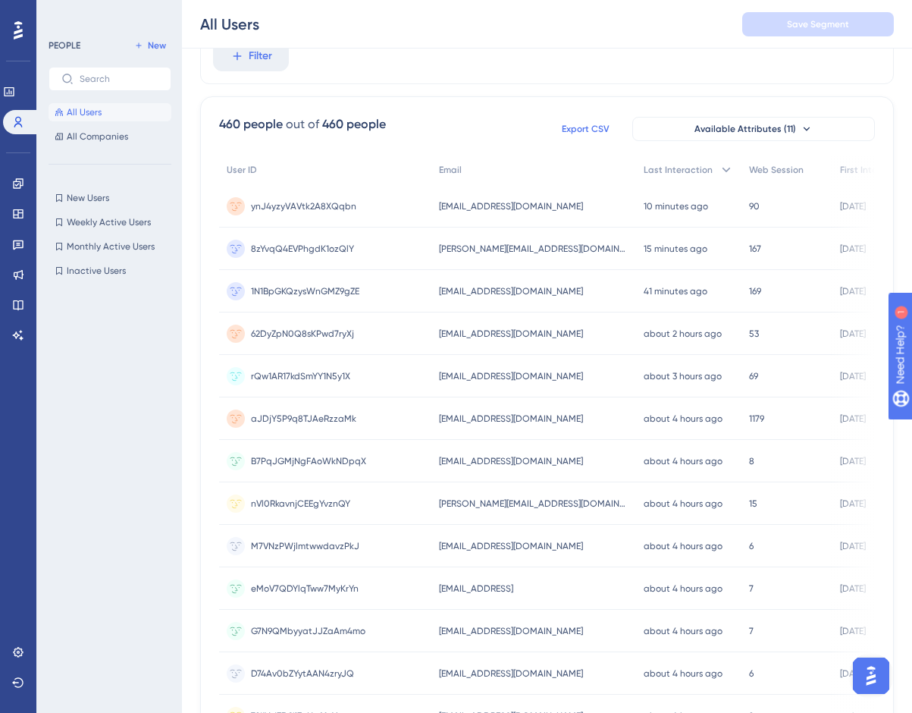
click at [581, 128] on span "Export CSV" at bounding box center [586, 129] width 48 height 12
